Goal: Task Accomplishment & Management: Use online tool/utility

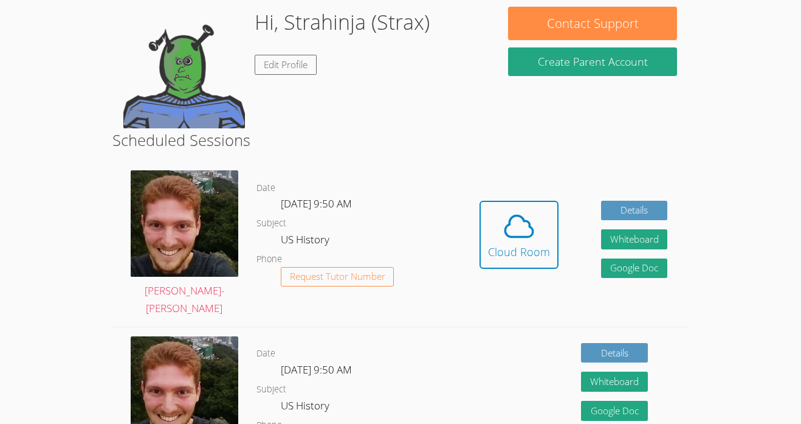
scroll to position [116, 0]
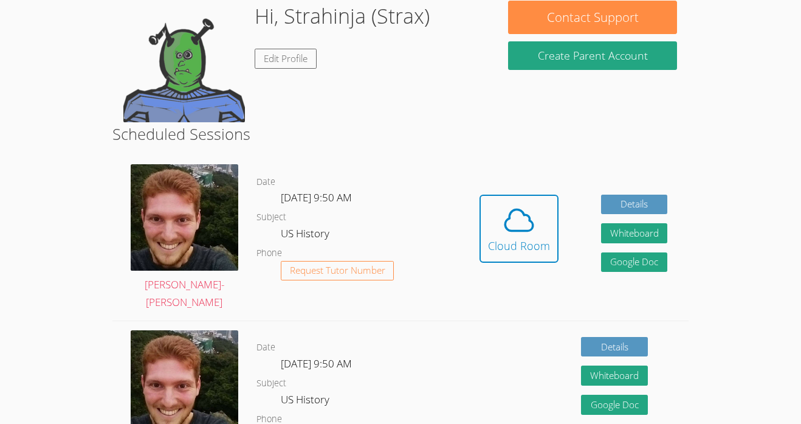
click at [440, 133] on h2 "Scheduled Sessions" at bounding box center [400, 133] width 577 height 23
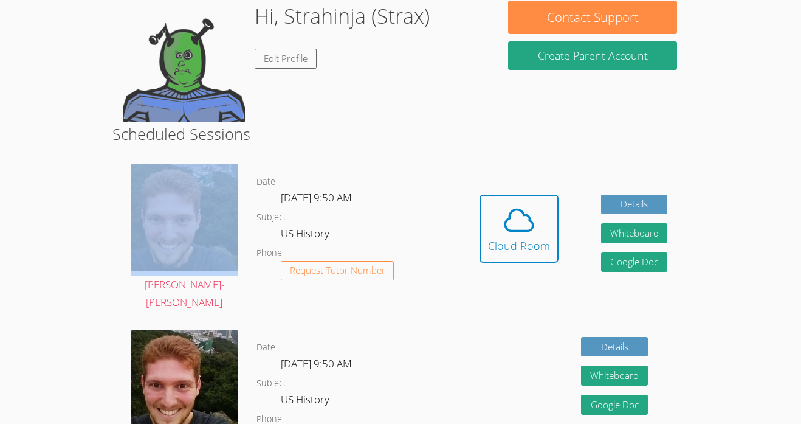
click at [440, 133] on h2 "Scheduled Sessions" at bounding box center [400, 133] width 577 height 23
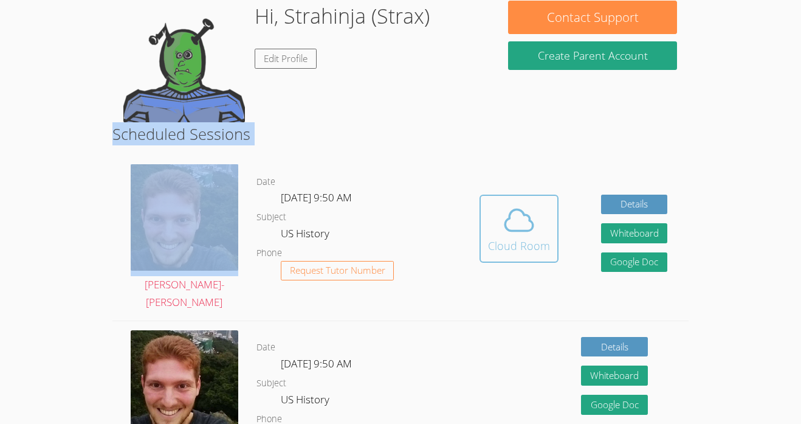
click at [513, 209] on icon at bounding box center [519, 219] width 28 height 21
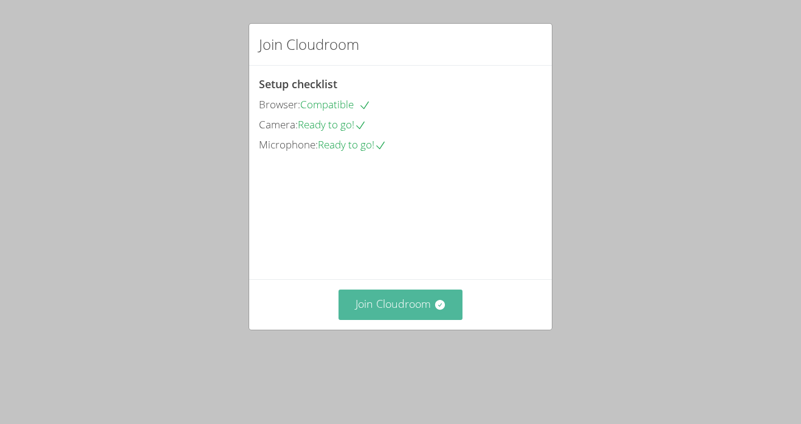
click at [413, 319] on button "Join Cloudroom" at bounding box center [401, 304] width 125 height 30
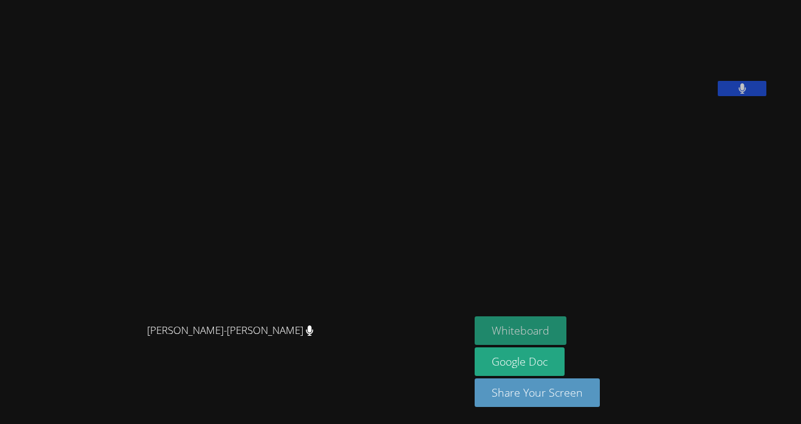
click at [542, 326] on button "Whiteboard" at bounding box center [521, 330] width 92 height 29
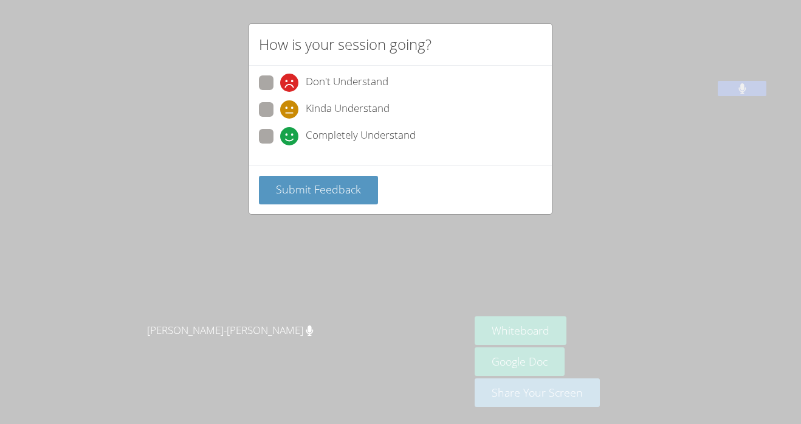
click at [361, 139] on span "Completely Understand" at bounding box center [361, 136] width 110 height 18
click at [291, 139] on input "Completely Understand" at bounding box center [285, 134] width 10 height 10
radio input "true"
click at [319, 192] on span "Submit Feedback" at bounding box center [318, 189] width 85 height 15
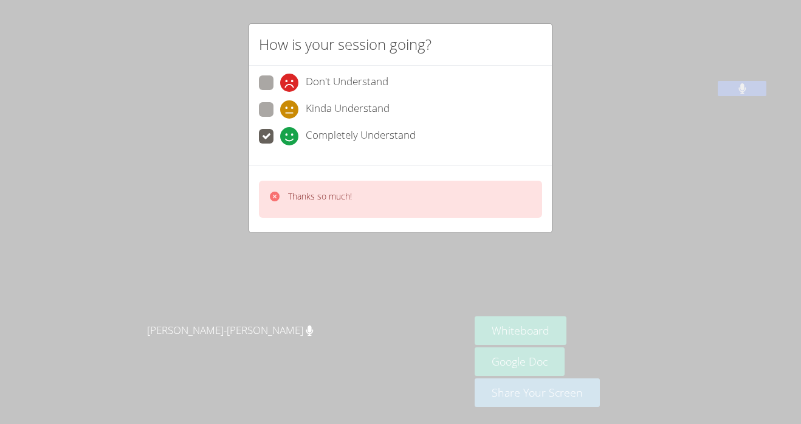
click at [424, 251] on div "How is your session going? Don't Understand Kinda Understand Completely Underst…" at bounding box center [400, 212] width 801 height 424
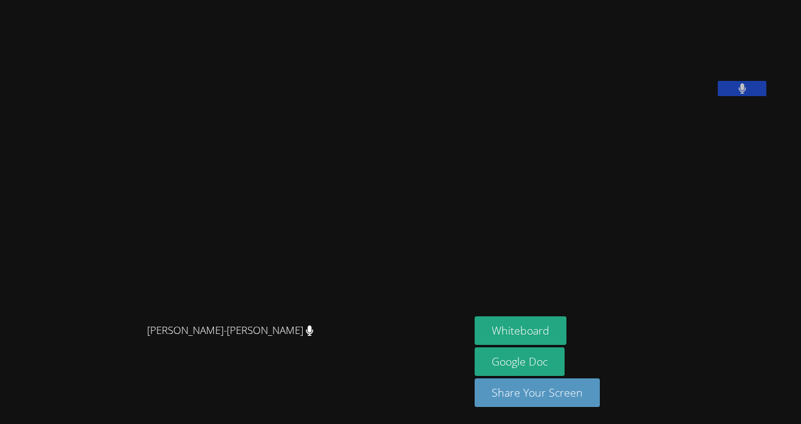
click at [593, 279] on aside "Strahinja (Strax) Dragicevic Whiteboard Google Doc Share Your Screen" at bounding box center [622, 212] width 304 height 424
